Goal: Task Accomplishment & Management: Use online tool/utility

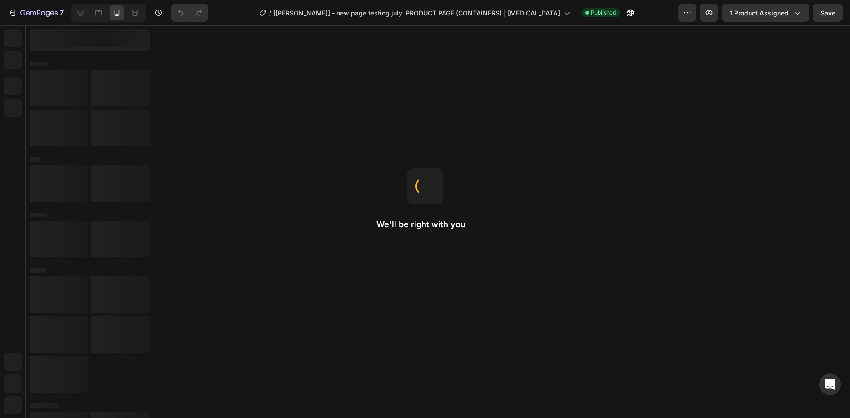
radio input "false"
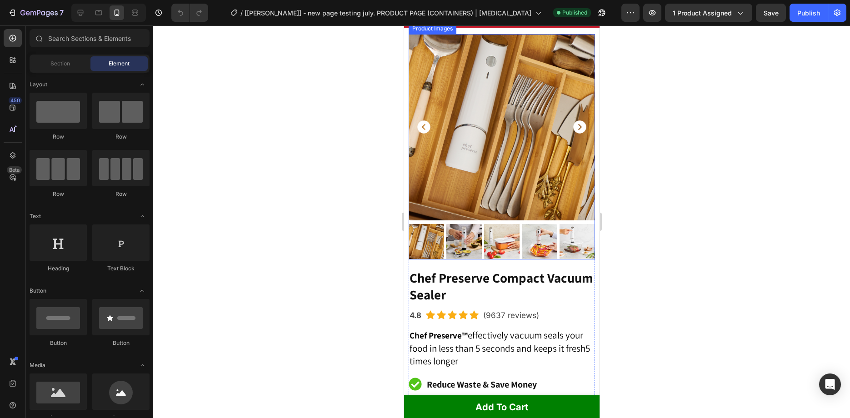
scroll to position [87, 0]
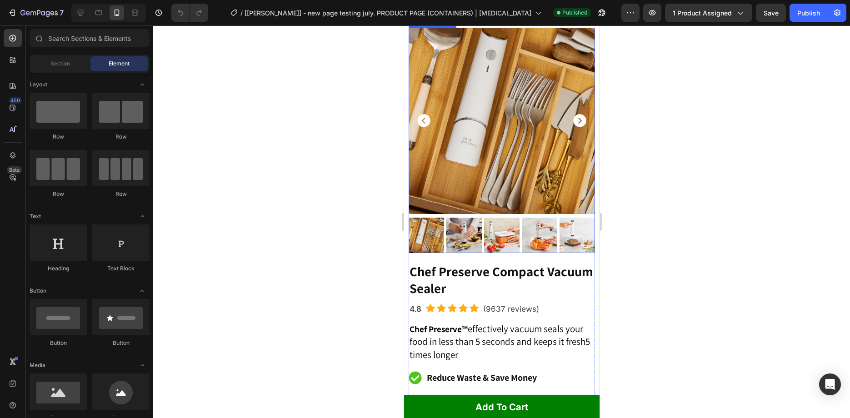
click at [426, 120] on icon "Carousel Back Arrow" at bounding box center [423, 120] width 13 height 13
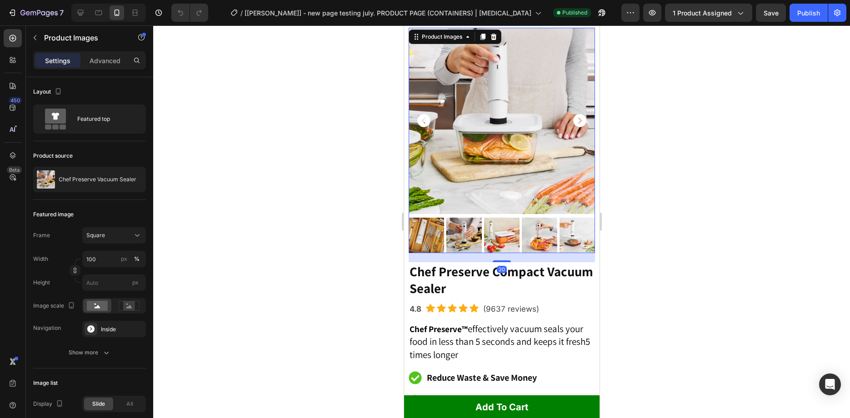
click at [426, 120] on icon "Carousel Back Arrow" at bounding box center [423, 120] width 13 height 13
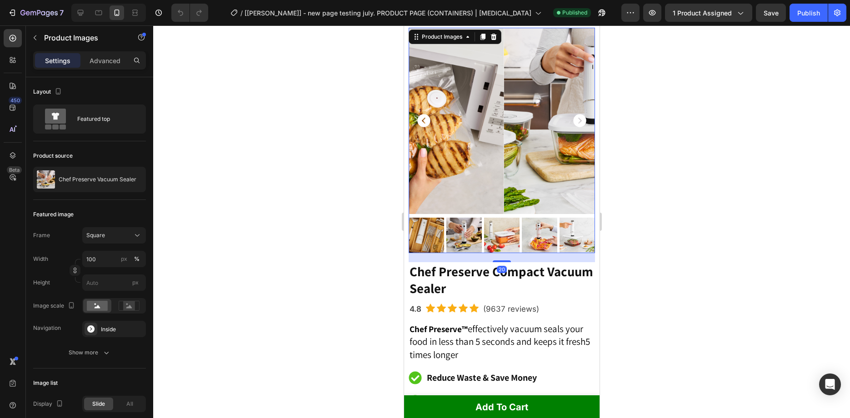
click at [426, 120] on icon "Carousel Back Arrow" at bounding box center [423, 120] width 13 height 13
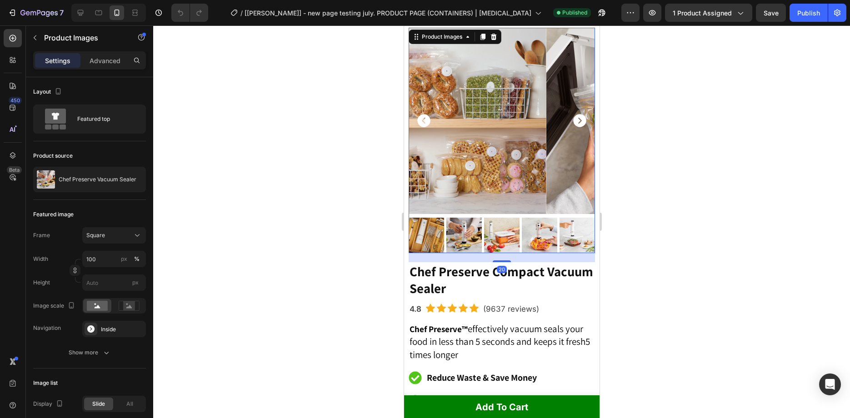
click at [426, 120] on icon "Carousel Back Arrow" at bounding box center [423, 120] width 13 height 13
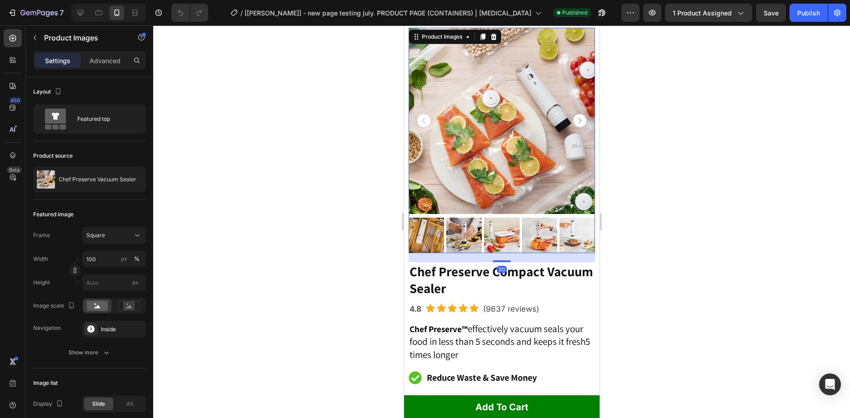
click at [426, 120] on icon "Carousel Back Arrow" at bounding box center [423, 120] width 13 height 13
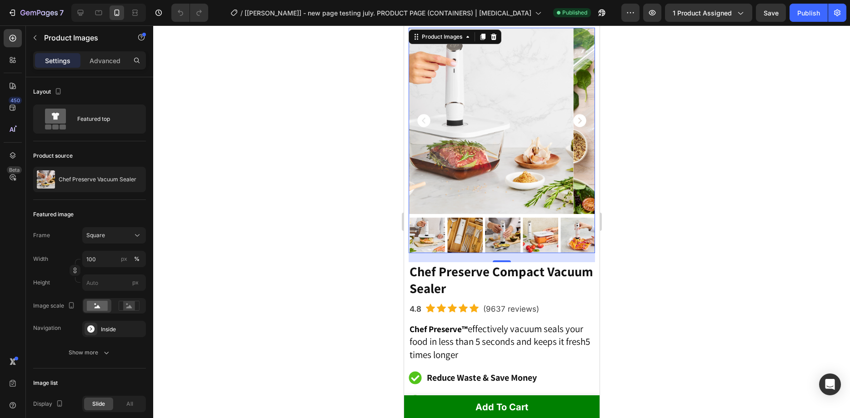
click at [426, 120] on icon "Carousel Back Arrow" at bounding box center [423, 120] width 13 height 13
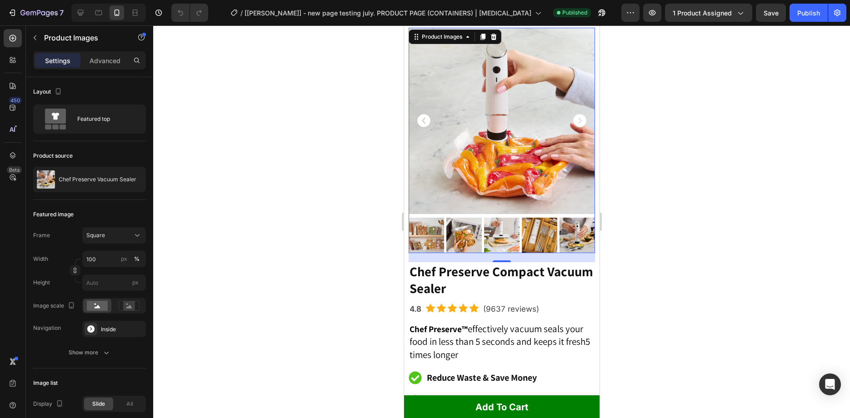
click at [426, 120] on icon "Carousel Back Arrow" at bounding box center [423, 120] width 13 height 13
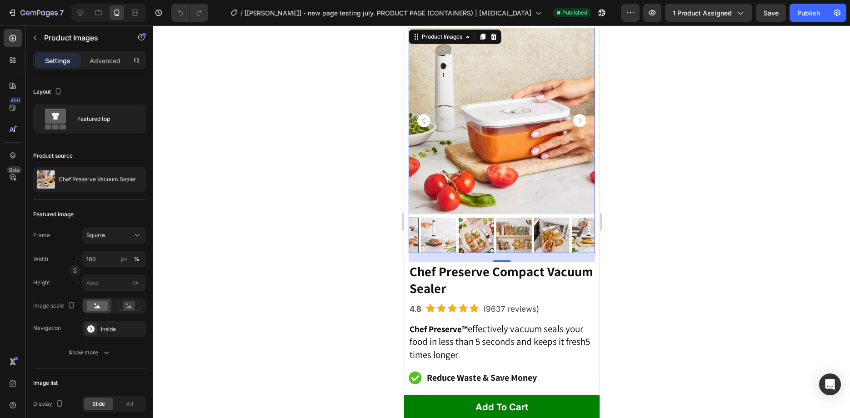
click at [426, 120] on icon "Carousel Back Arrow" at bounding box center [423, 120] width 13 height 13
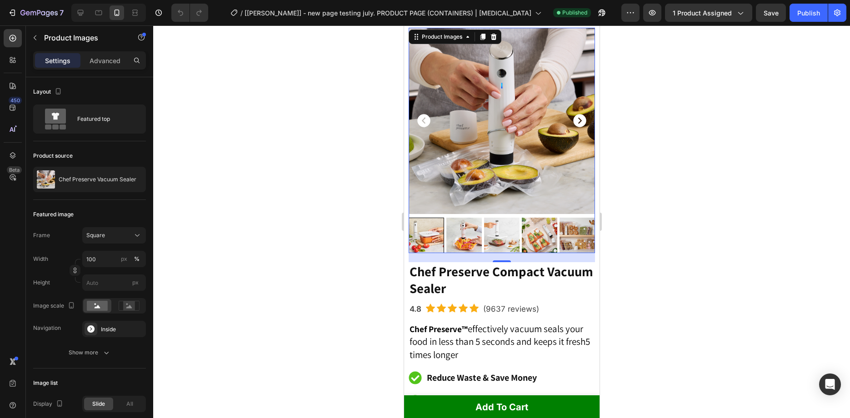
click at [426, 120] on icon "Carousel Back Arrow" at bounding box center [423, 120] width 13 height 13
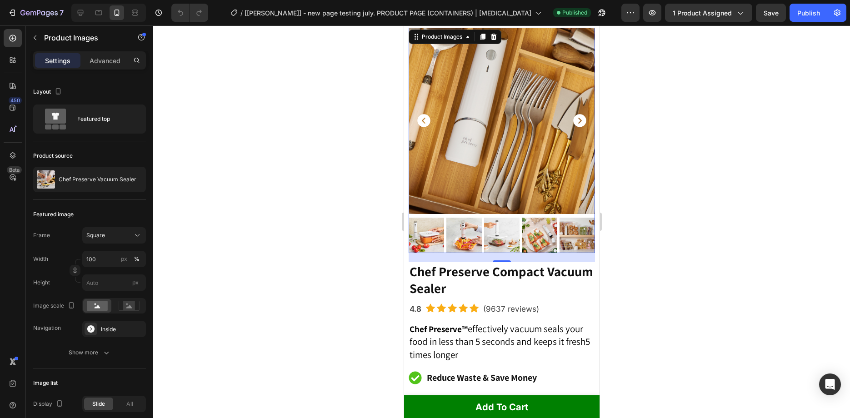
click at [578, 121] on icon "Carousel Next Arrow" at bounding box center [579, 120] width 13 height 13
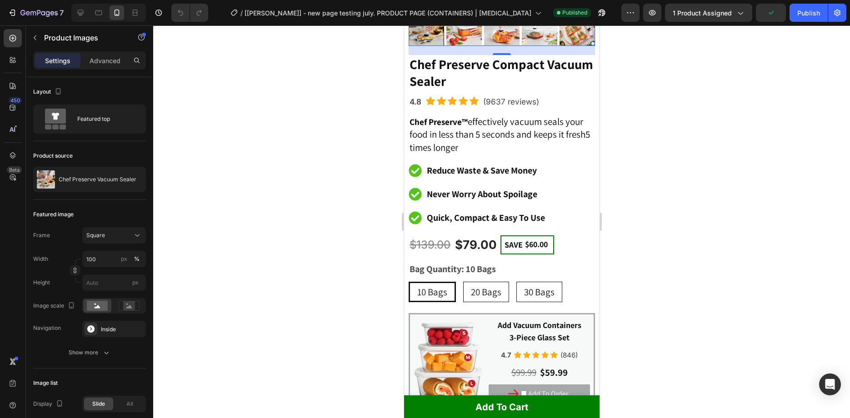
scroll to position [0, 0]
